Goal: Task Accomplishment & Management: Use online tool/utility

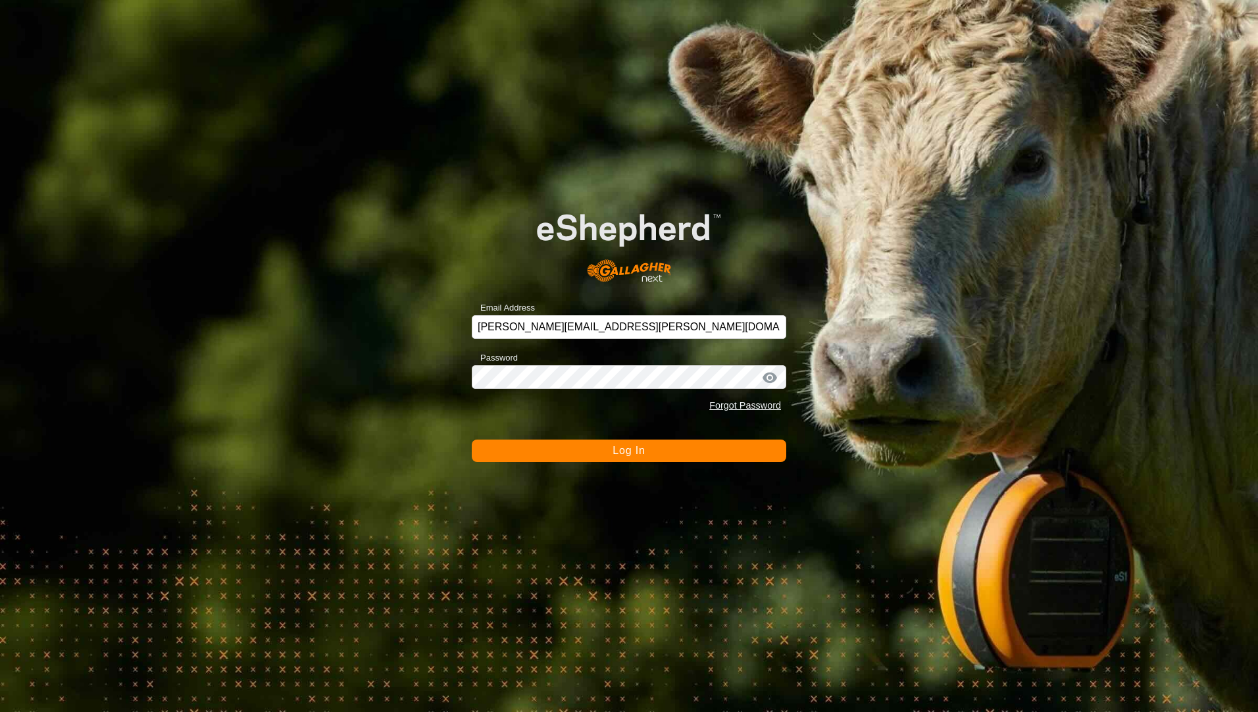
click at [553, 449] on button "Log In" at bounding box center [629, 451] width 315 height 22
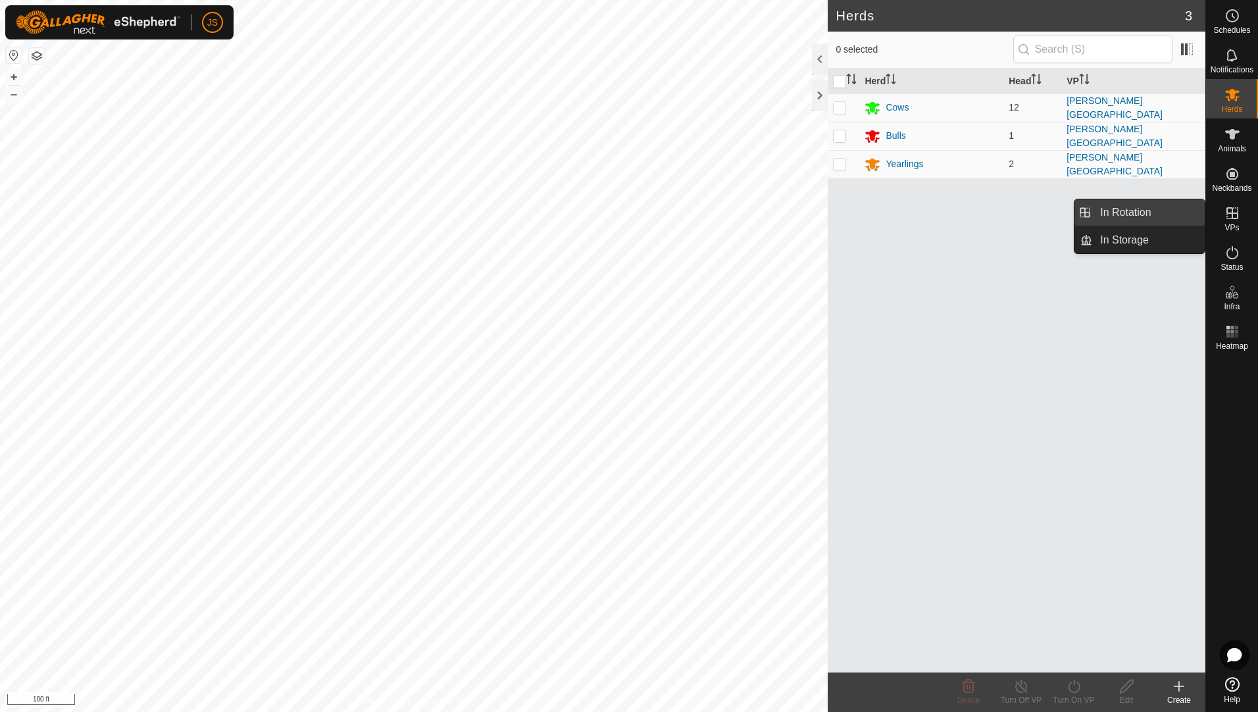
drag, startPoint x: 1162, startPoint y: 211, endPoint x: 1153, endPoint y: 212, distance: 9.2
click at [1162, 211] on link "In Rotation" at bounding box center [1148, 212] width 113 height 26
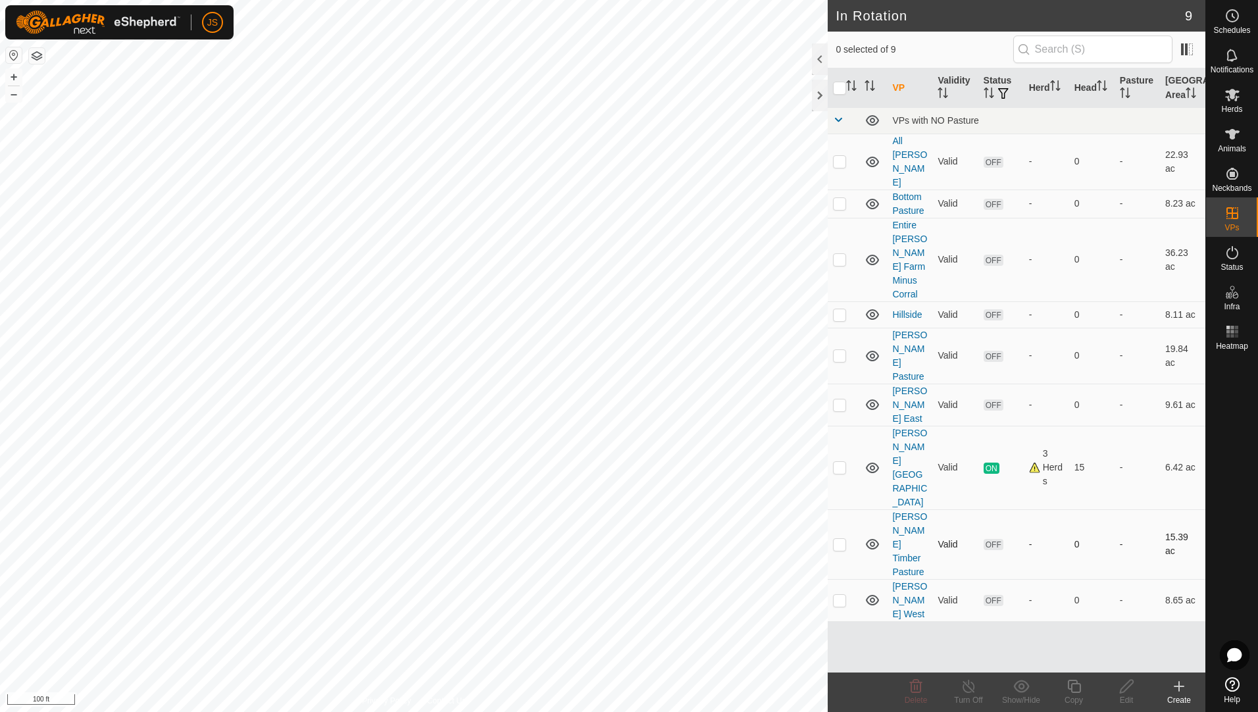
checkbox input "true"
click at [1071, 688] on icon at bounding box center [1073, 686] width 13 height 13
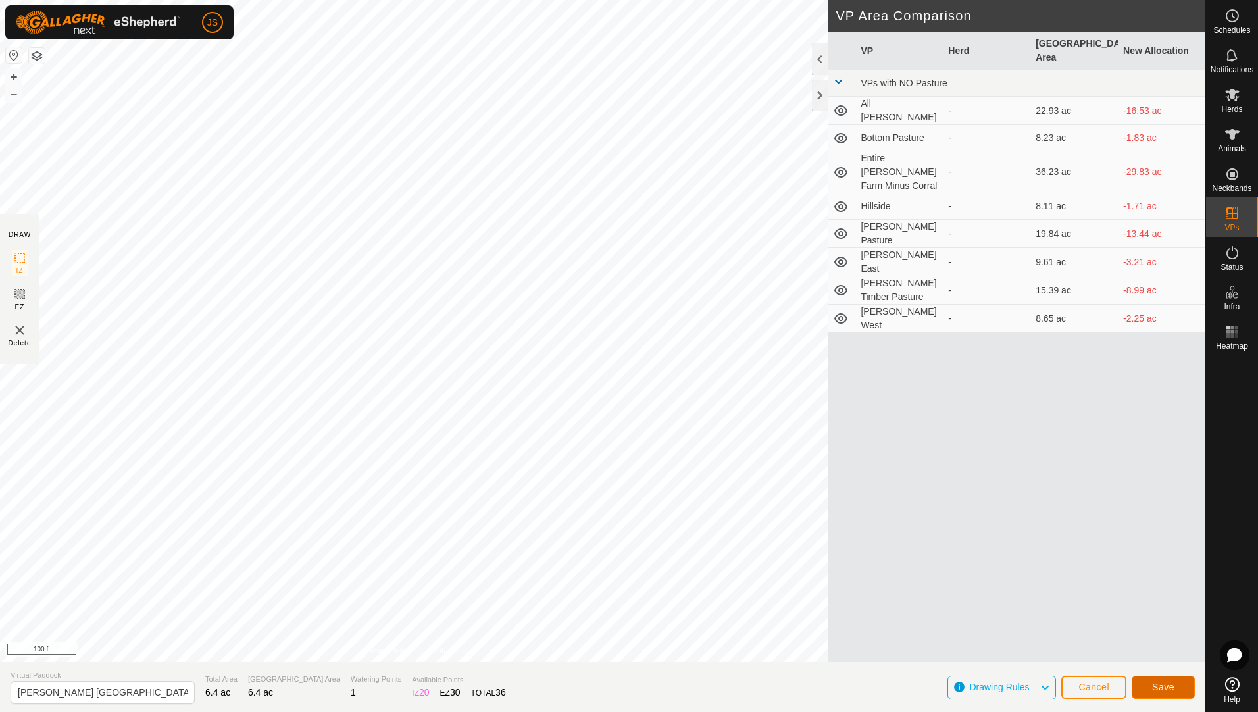
click at [1166, 683] on span "Save" at bounding box center [1163, 687] width 22 height 11
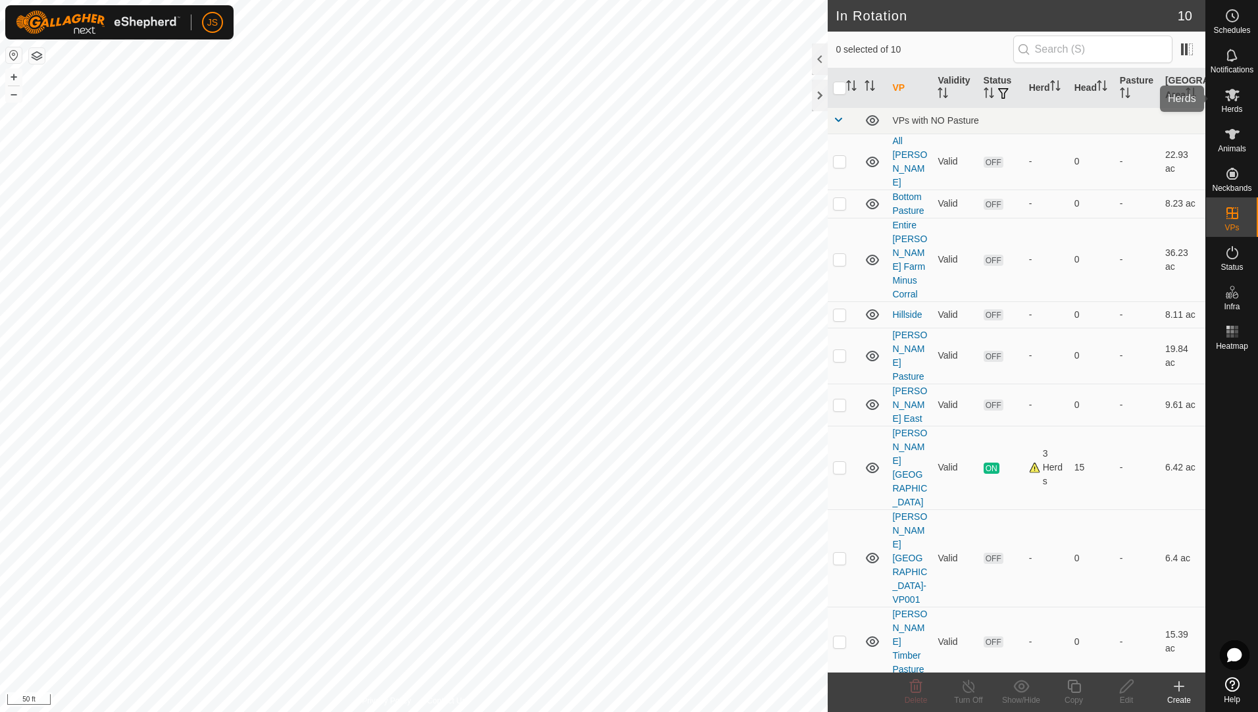
drag, startPoint x: 1231, startPoint y: 111, endPoint x: 1222, endPoint y: 113, distance: 9.4
click at [1230, 111] on span "Herds" at bounding box center [1231, 109] width 21 height 8
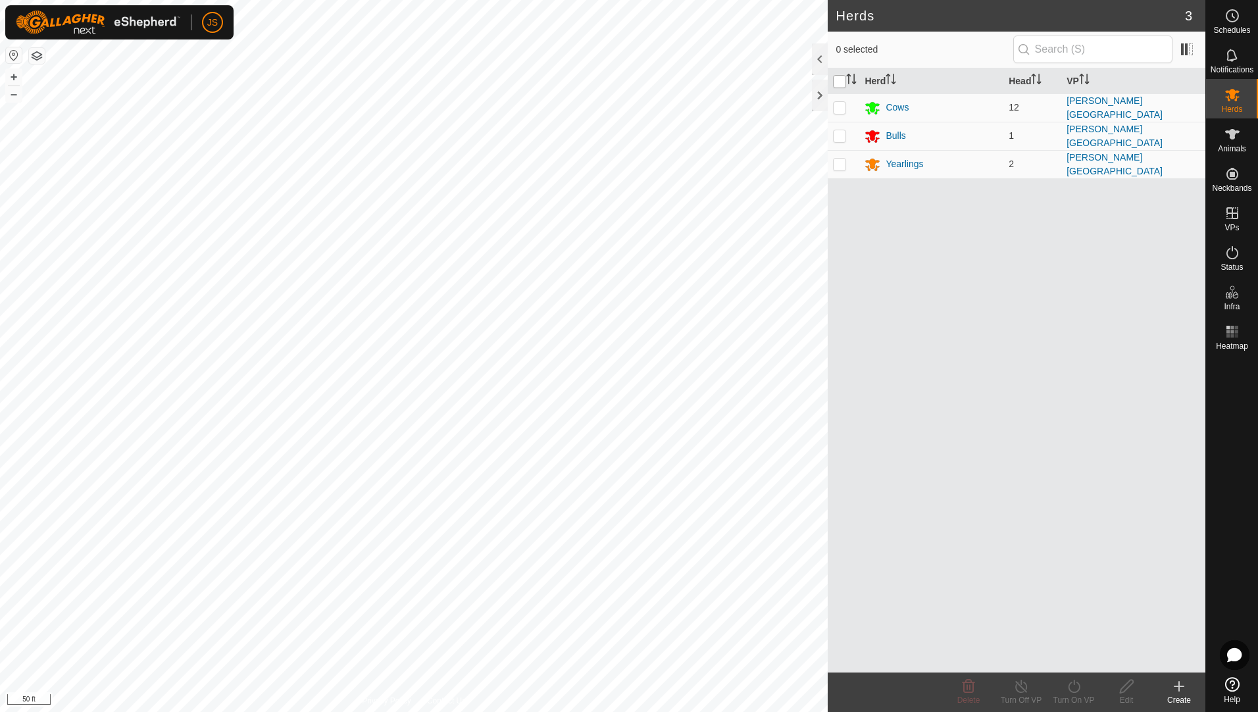
click at [833, 81] on input "checkbox" at bounding box center [839, 81] width 13 height 13
checkbox input "true"
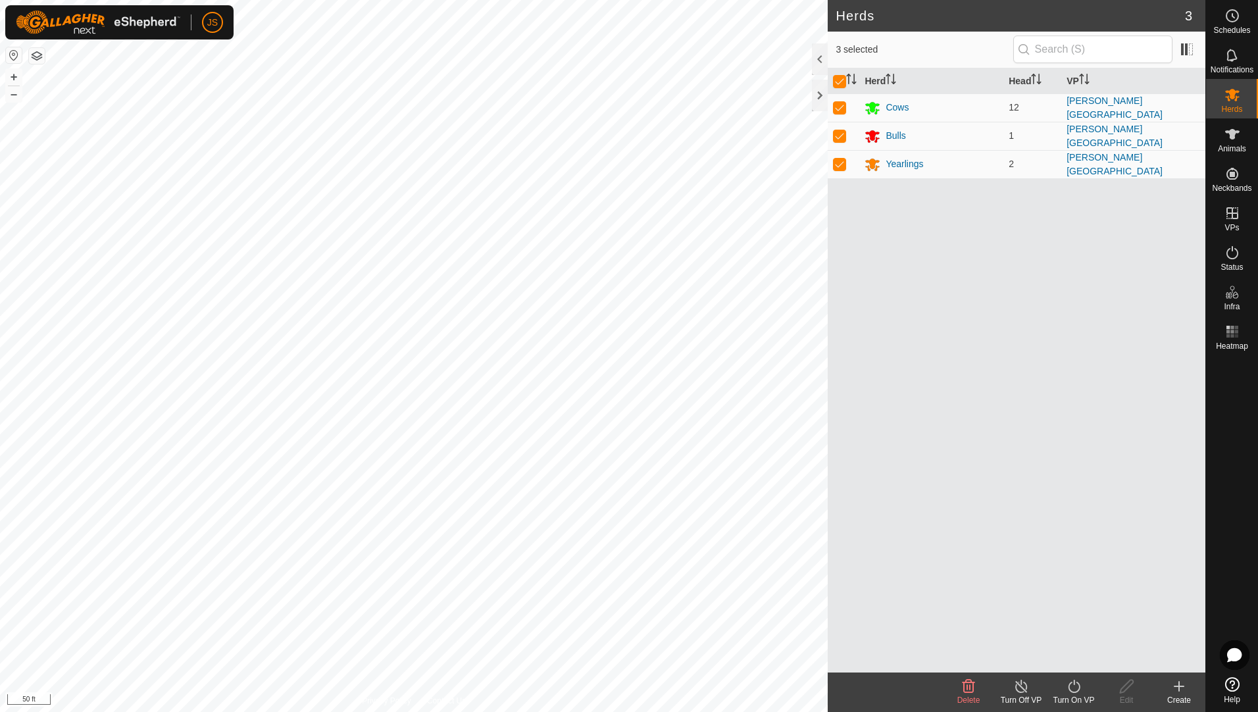
click at [1066, 692] on icon at bounding box center [1074, 686] width 16 height 16
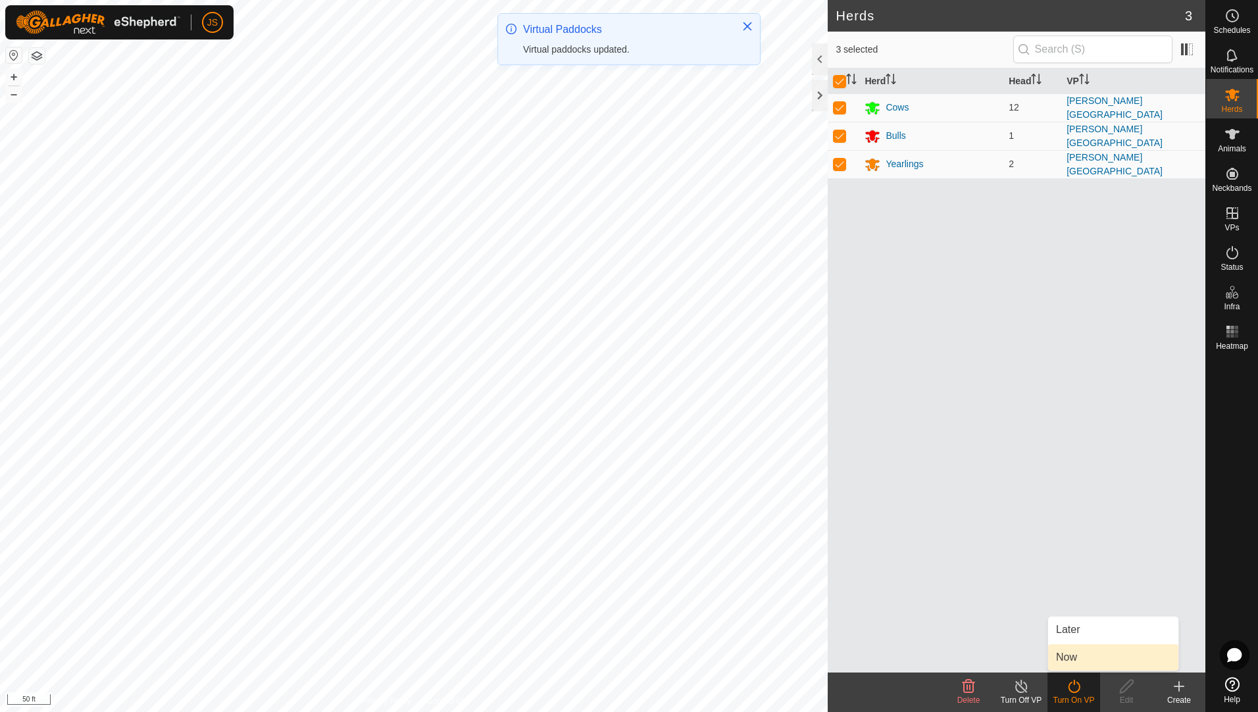
click at [1087, 649] on link "Now" at bounding box center [1113, 657] width 130 height 26
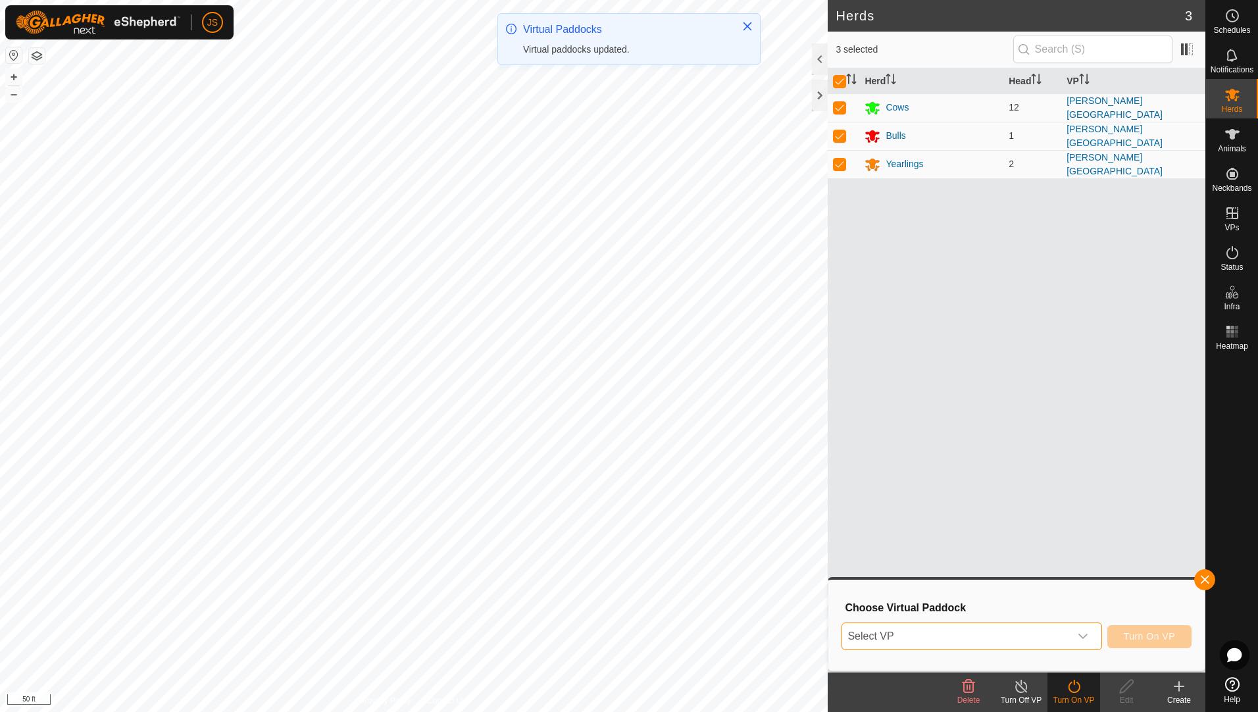
click at [1025, 639] on span "Select VP" at bounding box center [955, 636] width 227 height 26
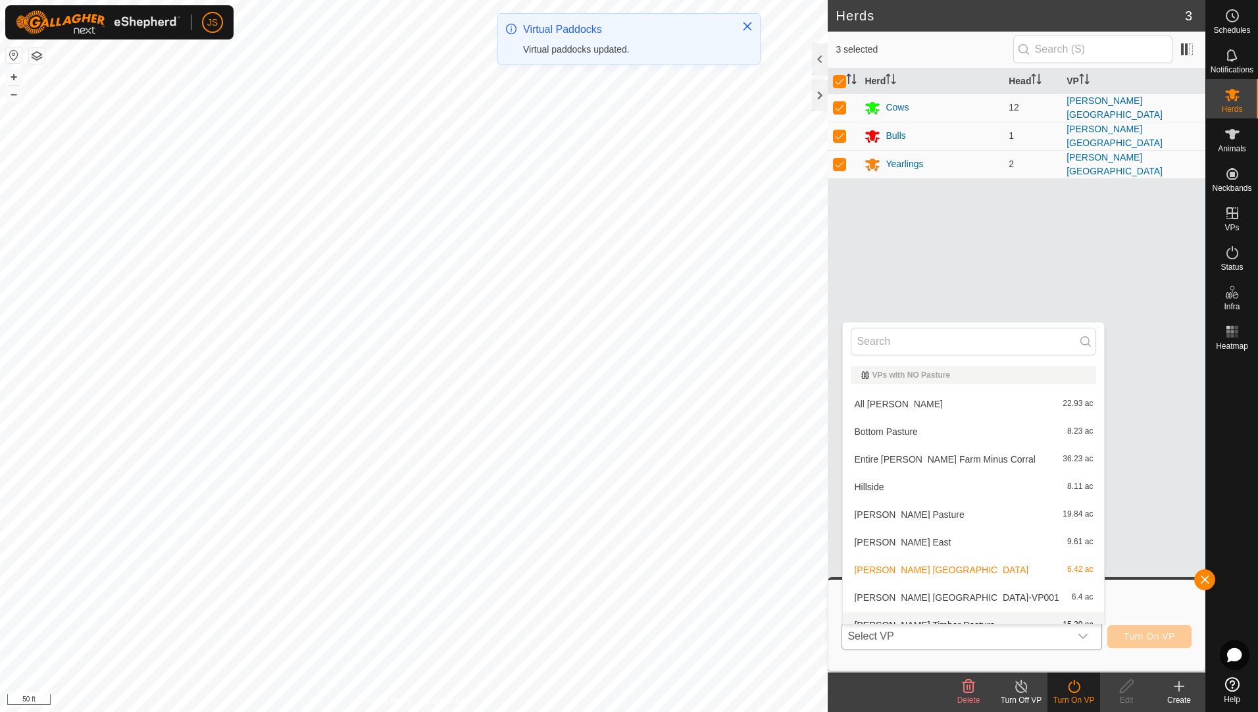
scroll to position [14, 0]
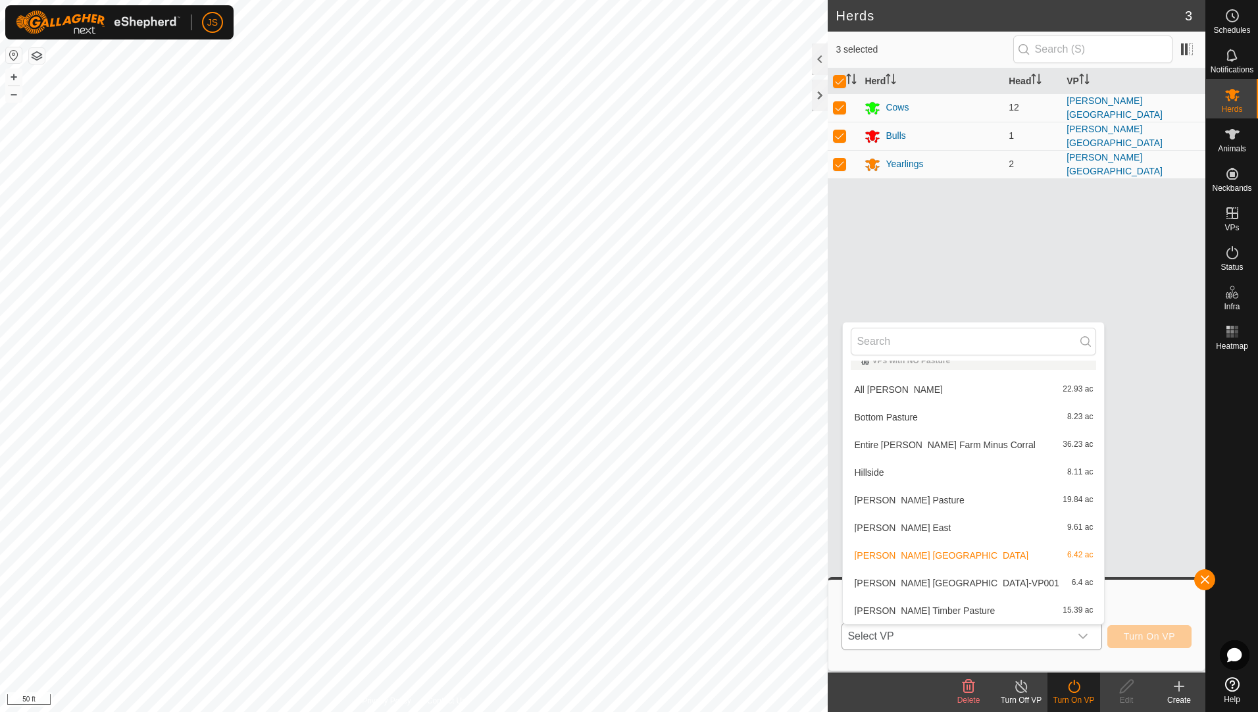
click at [996, 582] on li "Osborn South Hay Field-VP001 6.4 ac" at bounding box center [973, 583] width 261 height 26
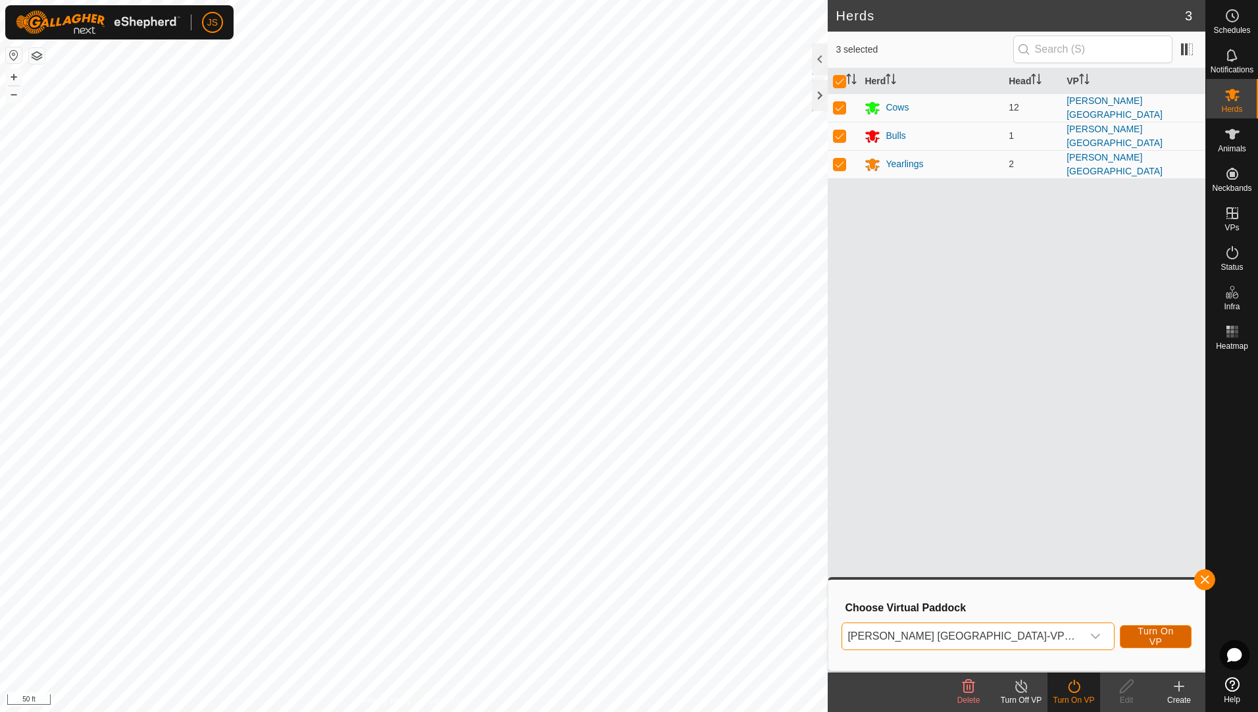
click at [1144, 641] on span "Turn On VP" at bounding box center [1155, 636] width 39 height 21
